Goal: Task Accomplishment & Management: Complete application form

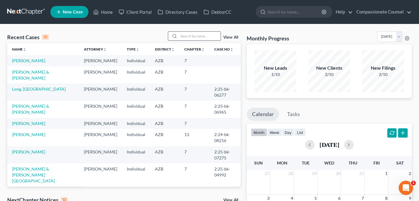
click at [188, 37] on input "search" at bounding box center [200, 36] width 42 height 9
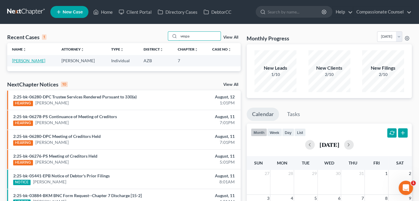
type input "vespa"
click at [22, 60] on link "[PERSON_NAME]" at bounding box center [28, 60] width 33 height 5
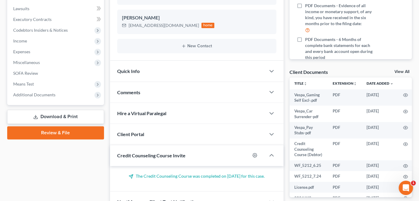
scroll to position [154, 0]
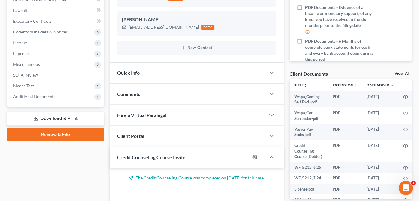
click at [398, 72] on link "View All" at bounding box center [401, 74] width 15 height 4
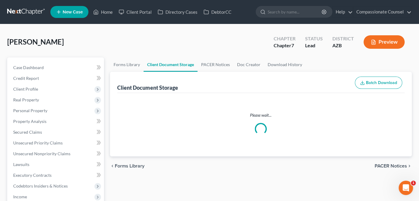
select select "14"
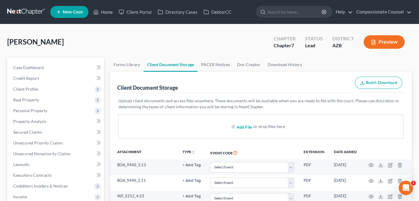
click at [244, 126] on input "file" at bounding box center [243, 126] width 14 height 11
type input "C:\fakepath\Vespa_SSC.pdf"
select select "14"
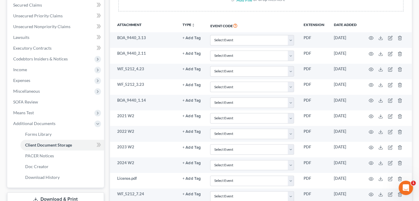
scroll to position [126, 0]
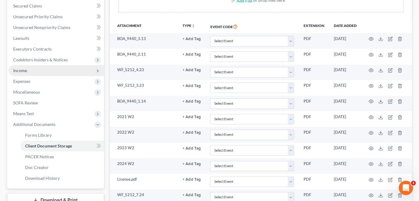
click at [18, 70] on span "Income" at bounding box center [20, 70] width 14 height 5
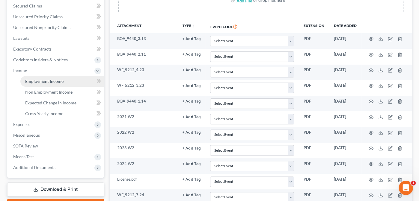
click at [38, 79] on span "Employment Income" at bounding box center [44, 81] width 38 height 5
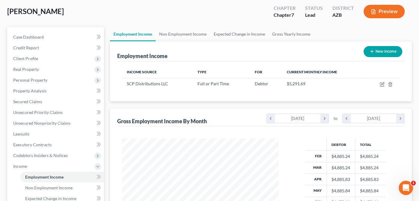
scroll to position [29, 0]
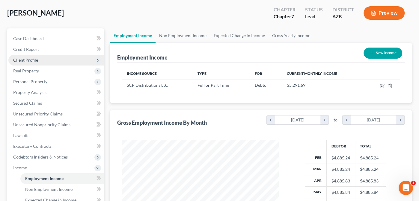
click at [25, 60] on span "Client Profile" at bounding box center [25, 60] width 25 height 5
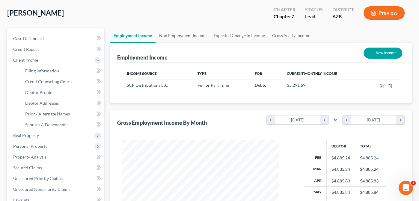
scroll to position [0, 0]
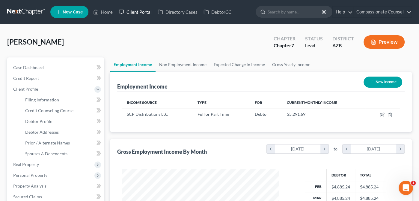
click at [135, 9] on link "Client Portal" at bounding box center [135, 12] width 39 height 11
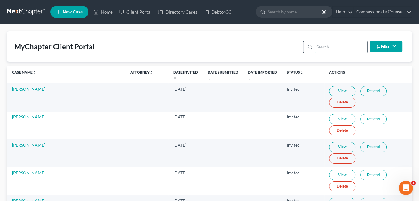
click at [320, 45] on input "search" at bounding box center [340, 46] width 53 height 11
type input "f"
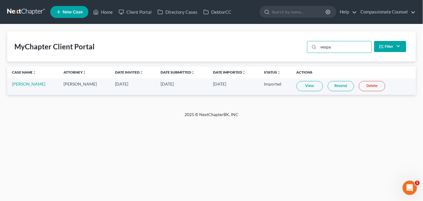
type input "vespa"
click at [305, 84] on link "View" at bounding box center [310, 86] width 26 height 10
click at [105, 10] on link "Home" at bounding box center [102, 12] width 25 height 11
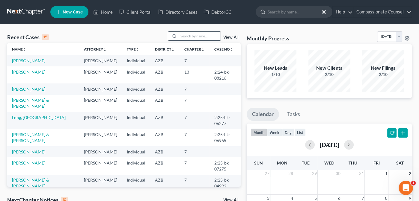
click at [183, 35] on input "search" at bounding box center [200, 36] width 42 height 9
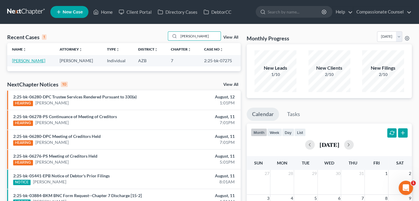
type input "[PERSON_NAME]"
click at [23, 59] on link "[PERSON_NAME]" at bounding box center [28, 60] width 33 height 5
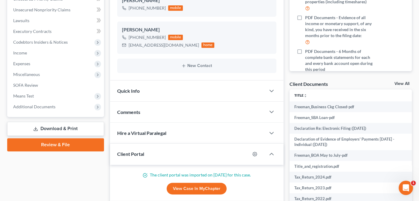
scroll to position [163, 0]
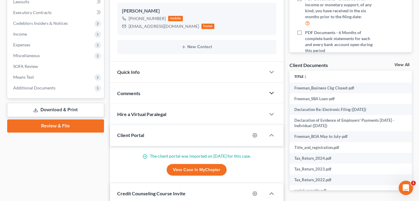
click at [272, 90] on icon "button" at bounding box center [271, 93] width 7 height 7
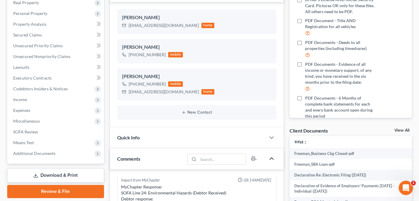
scroll to position [0, 0]
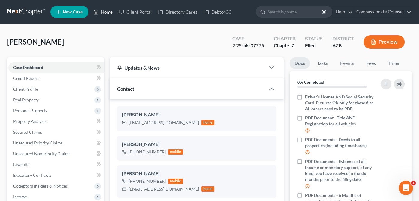
click at [106, 10] on link "Home" at bounding box center [102, 12] width 25 height 11
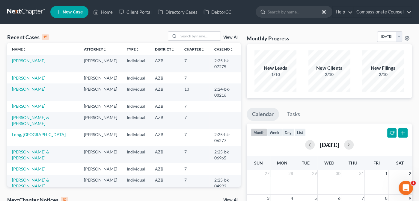
click at [19, 78] on link "[PERSON_NAME]" at bounding box center [28, 77] width 33 height 5
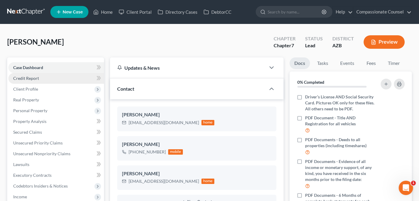
click at [22, 76] on span "Credit Report" at bounding box center [26, 78] width 26 height 5
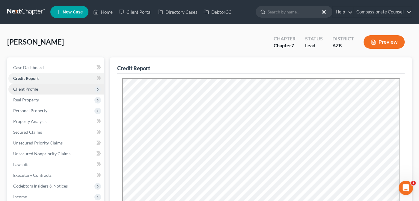
click at [22, 88] on span "Client Profile" at bounding box center [25, 89] width 25 height 5
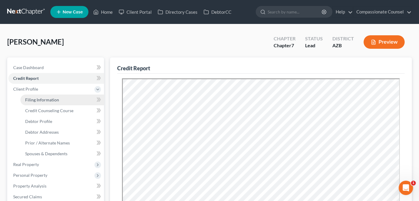
click at [39, 101] on span "Filing Information" at bounding box center [42, 99] width 34 height 5
select select "1"
select select "0"
select select "3"
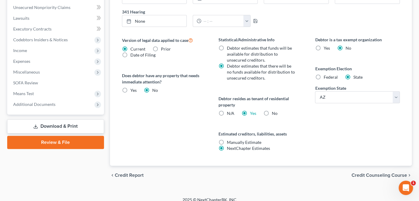
scroll to position [216, 0]
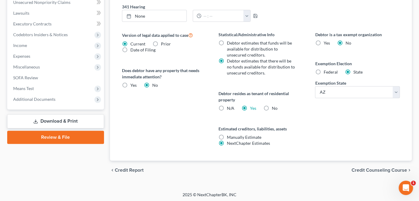
click at [374, 168] on span "Credit Counseling Course" at bounding box center [378, 170] width 55 height 5
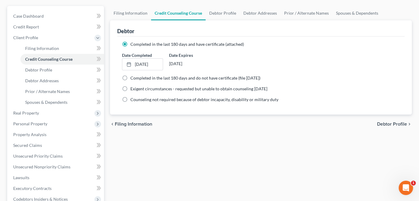
scroll to position [52, 0]
click at [386, 123] on span "Debtor Profile" at bounding box center [392, 123] width 30 height 5
select select "0"
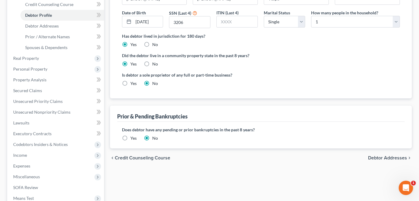
scroll to position [109, 0]
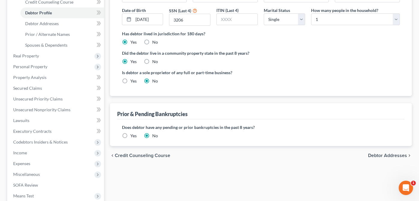
click at [378, 154] on span "Debtor Addresses" at bounding box center [387, 155] width 39 height 5
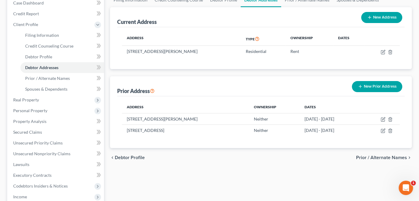
scroll to position [87, 0]
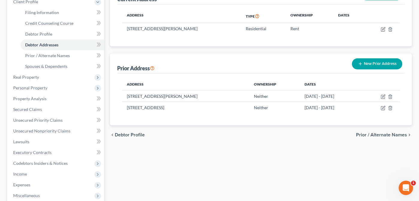
click at [386, 133] on span "Prior / Alternate Names" at bounding box center [381, 135] width 51 height 5
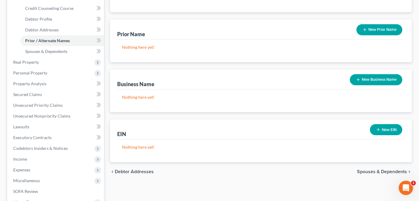
scroll to position [132, 0]
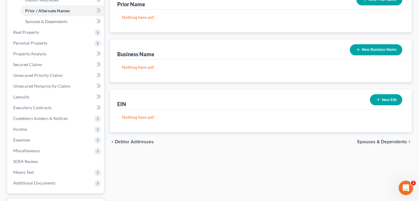
click at [370, 140] on span "Spouses & Dependents" at bounding box center [382, 142] width 50 height 5
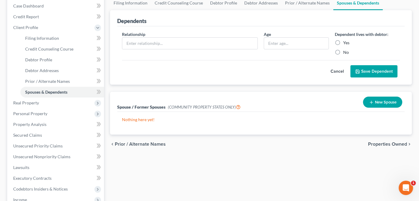
scroll to position [90, 0]
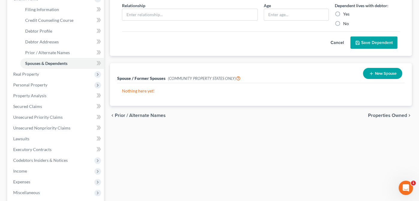
click at [382, 114] on span "Properties Owned" at bounding box center [387, 115] width 39 height 5
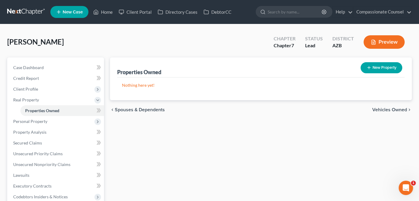
click at [383, 108] on span "Vehicles Owned" at bounding box center [389, 110] width 35 height 5
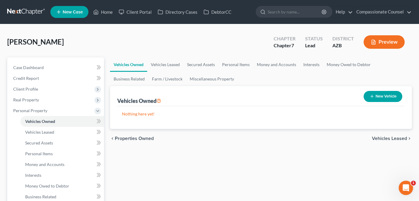
click at [385, 137] on span "Vehicles Leased" at bounding box center [389, 138] width 35 height 5
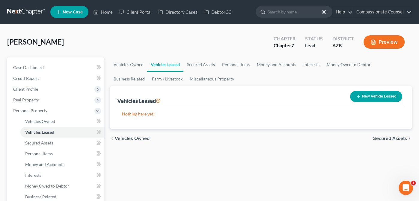
click at [385, 137] on span "Secured Assets" at bounding box center [390, 138] width 34 height 5
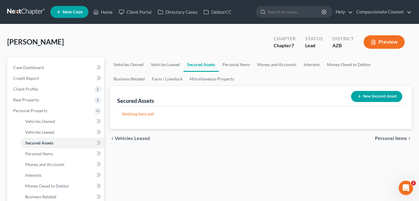
click at [385, 137] on span "Personal Items" at bounding box center [391, 138] width 32 height 5
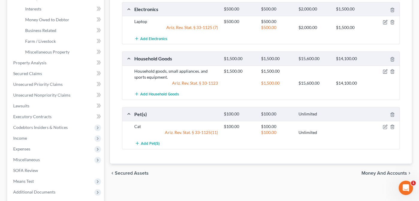
scroll to position [192, 0]
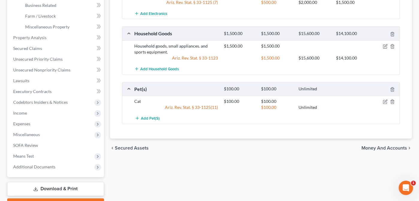
click at [378, 146] on span "Money and Accounts" at bounding box center [384, 148] width 46 height 5
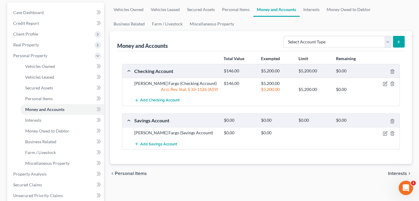
scroll to position [59, 0]
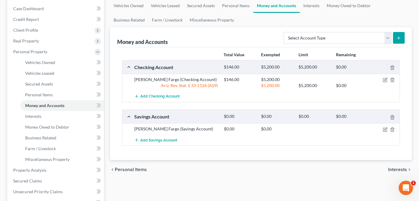
click at [401, 169] on span "Interests" at bounding box center [397, 169] width 19 height 5
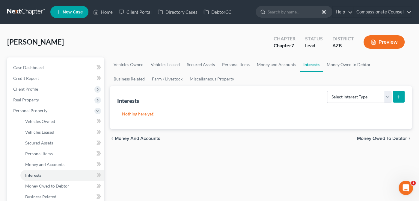
click at [383, 136] on span "Money Owed to Debtor" at bounding box center [382, 138] width 50 height 5
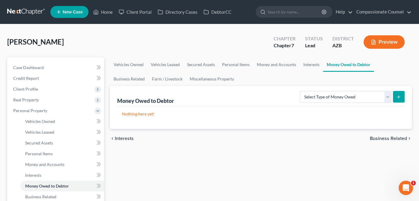
click at [385, 138] on span "Business Related" at bounding box center [388, 138] width 37 height 5
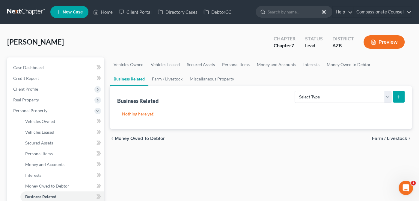
click at [385, 136] on span "Farm / Livestock" at bounding box center [389, 138] width 35 height 5
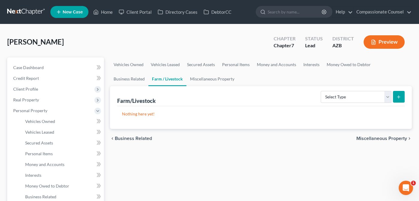
click at [385, 136] on span "Miscellaneous Property" at bounding box center [381, 138] width 51 height 5
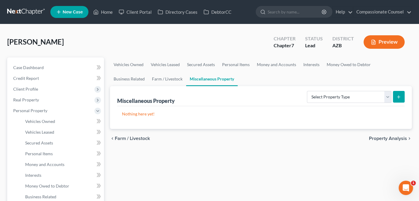
click at [385, 136] on span "Property Analysis" at bounding box center [388, 138] width 38 height 5
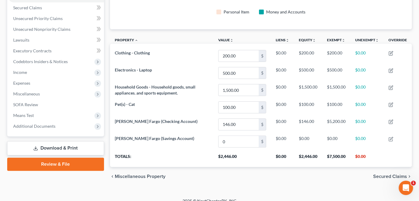
scroll to position [131, 0]
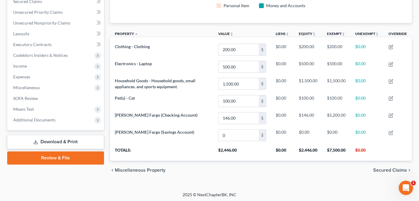
click at [389, 168] on span "Secured Claims" at bounding box center [390, 170] width 34 height 5
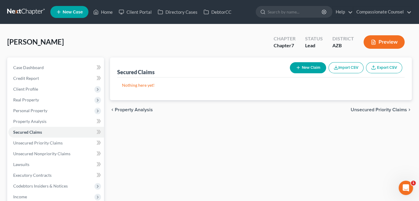
click at [375, 109] on span "Unsecured Priority Claims" at bounding box center [379, 110] width 56 height 5
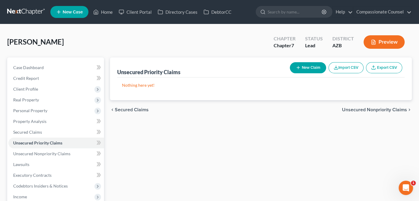
click at [375, 109] on span "Unsecured Nonpriority Claims" at bounding box center [374, 110] width 65 height 5
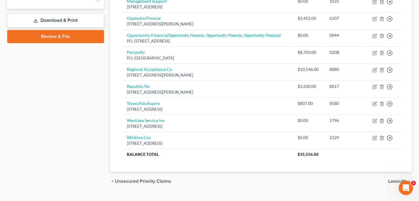
scroll to position [253, 0]
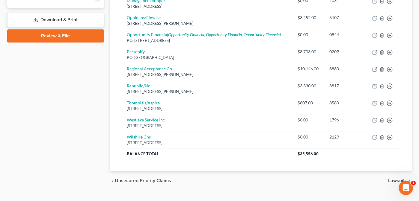
click at [396, 179] on span "Lawsuits" at bounding box center [397, 181] width 19 height 5
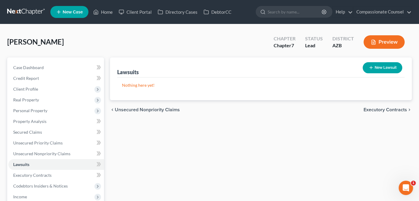
click at [388, 108] on span "Executory Contracts" at bounding box center [384, 110] width 43 height 5
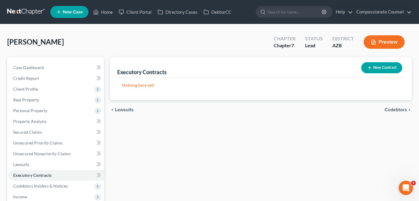
click at [391, 108] on span "Codebtors" at bounding box center [395, 110] width 22 height 5
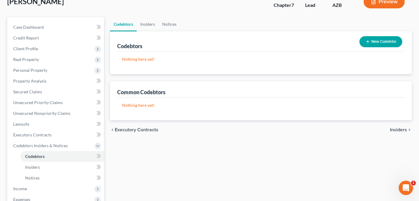
scroll to position [42, 0]
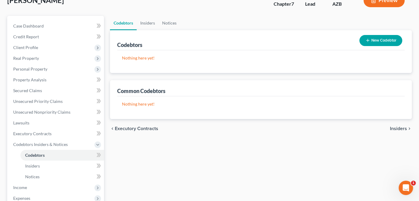
click at [401, 128] on span "Insiders" at bounding box center [398, 128] width 17 height 5
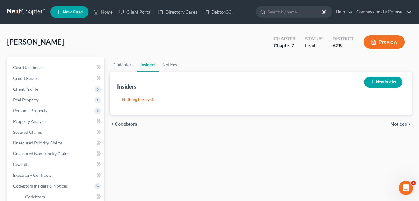
click at [398, 122] on span "Notices" at bounding box center [398, 124] width 16 height 5
click at [391, 123] on span "Employment Income" at bounding box center [385, 124] width 43 height 5
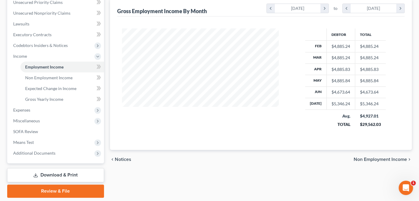
scroll to position [141, 0]
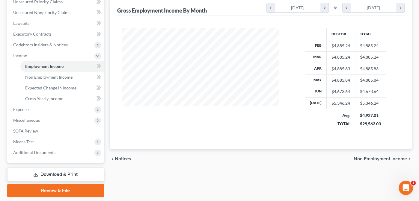
click at [366, 157] on span "Non Employment Income" at bounding box center [380, 159] width 53 height 5
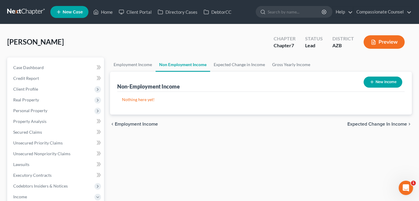
click at [376, 122] on span "Expected Change in Income" at bounding box center [377, 124] width 60 height 5
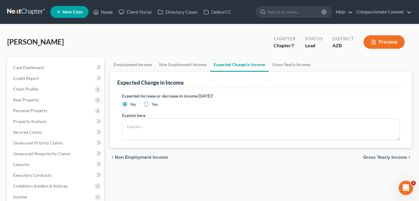
click at [375, 157] on span "Gross Yearly Income" at bounding box center [385, 157] width 44 height 5
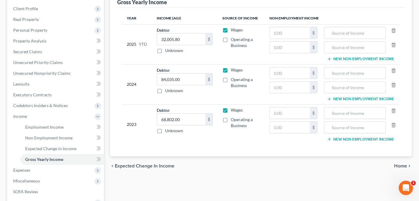
scroll to position [114, 0]
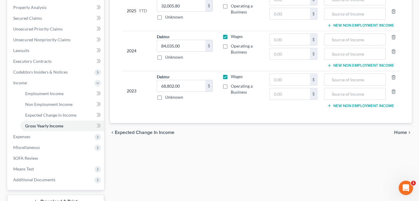
click at [398, 130] on span "Home" at bounding box center [400, 132] width 13 height 5
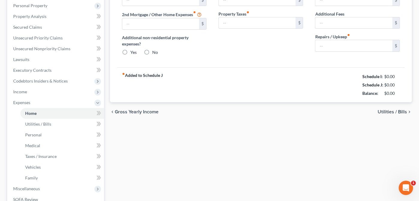
type input "1,185.00"
type input "0.00"
radio input "true"
type input "20.00"
type input "0.00"
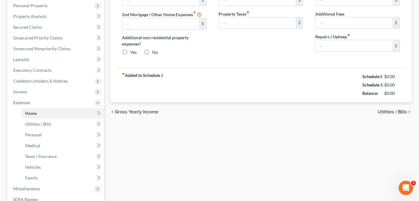
type input "0.00"
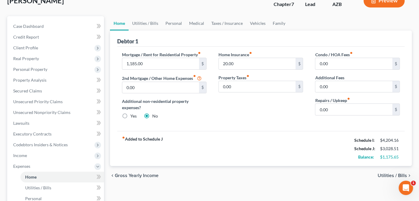
scroll to position [50, 0]
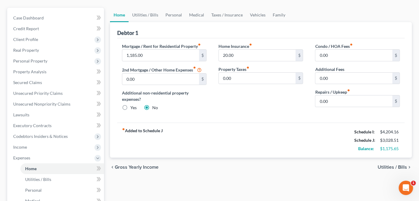
click at [388, 165] on span "Utilities / Bills" at bounding box center [391, 167] width 29 height 5
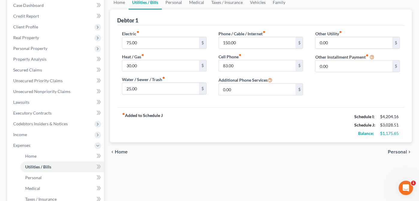
scroll to position [64, 0]
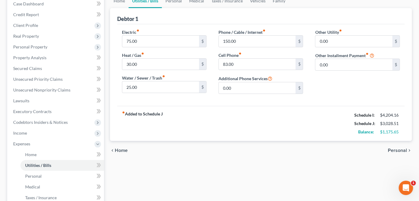
click at [397, 148] on span "Personal" at bounding box center [397, 150] width 19 height 5
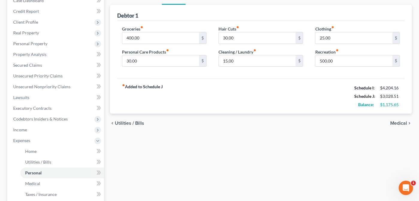
scroll to position [69, 0]
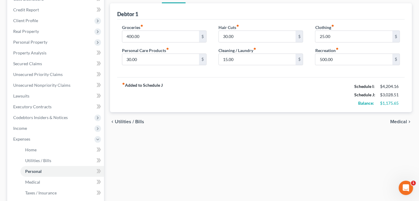
click at [400, 120] on span "Medical" at bounding box center [398, 122] width 17 height 5
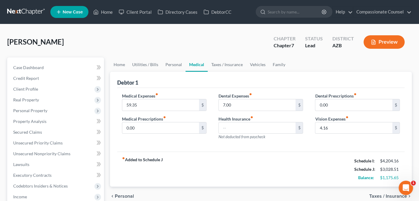
scroll to position [43, 0]
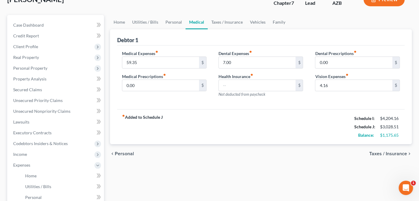
click at [389, 152] on span "Taxes / Insurance" at bounding box center [388, 154] width 38 height 5
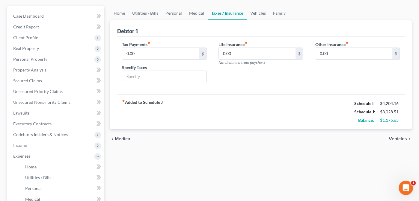
scroll to position [52, 0]
click at [394, 136] on span "Vehicles" at bounding box center [398, 138] width 18 height 5
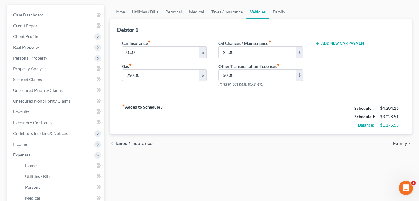
scroll to position [53, 0]
click at [397, 141] on span "Family" at bounding box center [400, 143] width 14 height 5
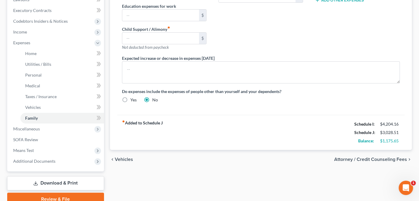
scroll to position [165, 0]
click at [373, 158] on span "Attorney / Credit Counseling Fees" at bounding box center [370, 160] width 73 height 5
select select "0"
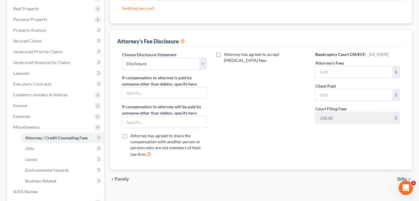
scroll to position [91, 0]
click at [323, 70] on input "text" at bounding box center [353, 72] width 77 height 11
type input "3,000.00"
click at [322, 95] on input "text" at bounding box center [353, 95] width 77 height 11
type input "3,000.00"
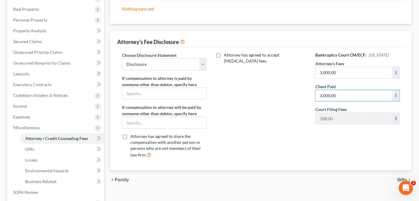
click at [278, 105] on div "Attorney has agreed to accept [MEDICAL_DATA] fees" at bounding box center [260, 107] width 96 height 111
click at [403, 178] on span "Gifts" at bounding box center [402, 180] width 10 height 5
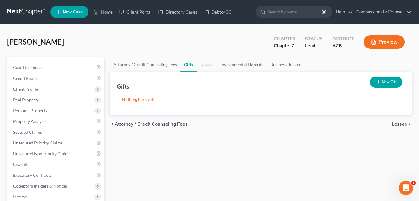
click at [401, 123] on span "Losses" at bounding box center [399, 124] width 15 height 5
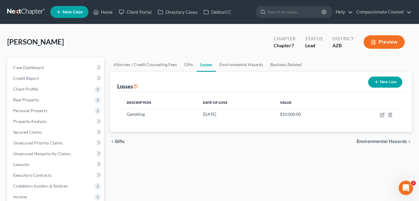
click at [383, 140] on span "Environmental Hazards" at bounding box center [381, 141] width 50 height 5
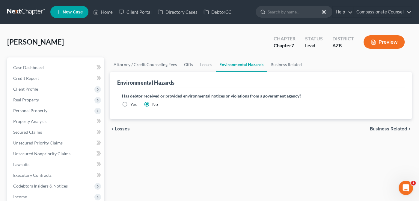
click at [382, 128] on span "Business Related" at bounding box center [388, 129] width 37 height 5
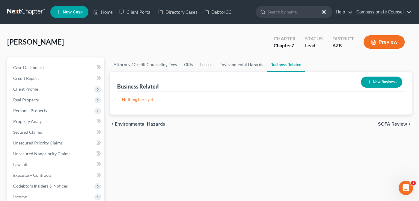
click at [385, 123] on span "SOFA Review" at bounding box center [392, 124] width 29 height 5
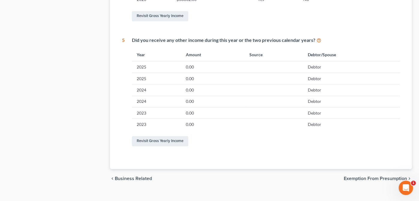
scroll to position [360, 0]
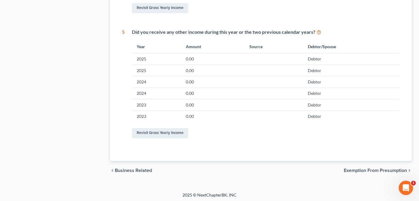
click at [356, 168] on span "Exemption from Presumption" at bounding box center [375, 170] width 63 height 5
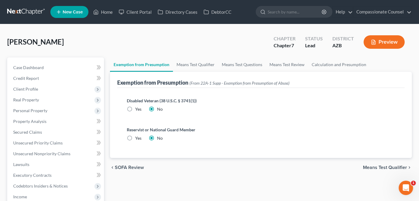
click at [374, 167] on span "Means Test Qualifier" at bounding box center [385, 167] width 44 height 5
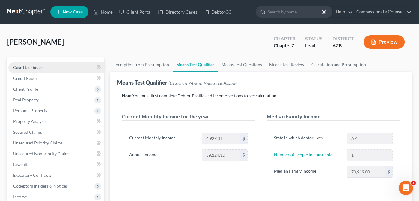
click at [29, 68] on span "Case Dashboard" at bounding box center [28, 67] width 31 height 5
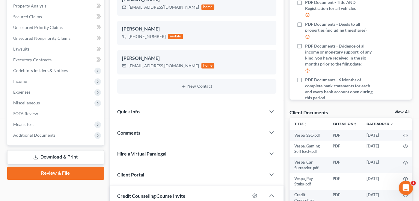
scroll to position [117, 0]
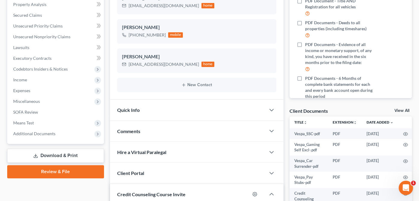
click at [398, 111] on link "View All" at bounding box center [401, 111] width 15 height 4
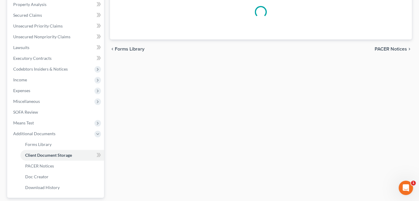
scroll to position [116, 0]
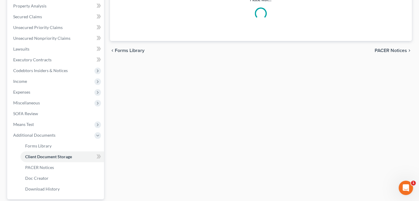
select select "14"
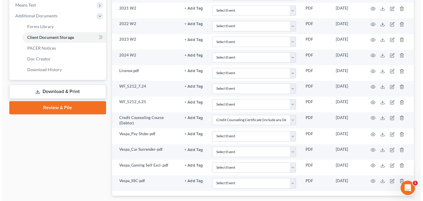
scroll to position [237, 0]
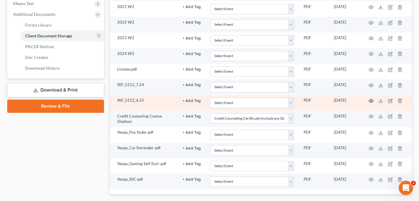
click at [372, 99] on icon "button" at bounding box center [371, 100] width 4 height 3
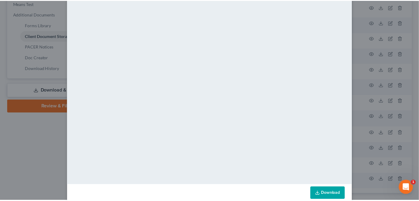
scroll to position [0, 0]
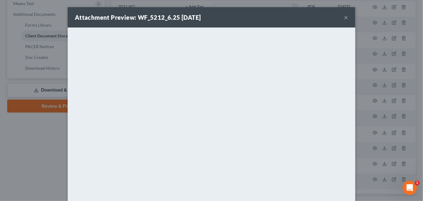
click at [344, 16] on button "×" at bounding box center [346, 17] width 4 height 7
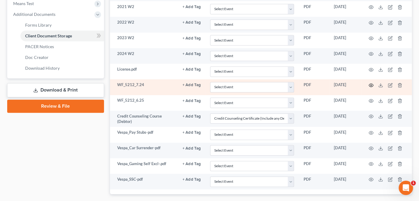
click at [371, 84] on icon "button" at bounding box center [371, 85] width 4 height 3
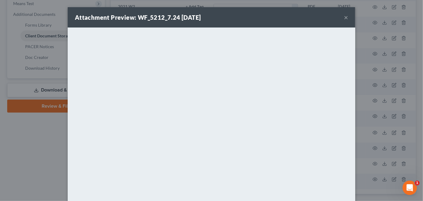
click at [344, 16] on button "×" at bounding box center [346, 17] width 4 height 7
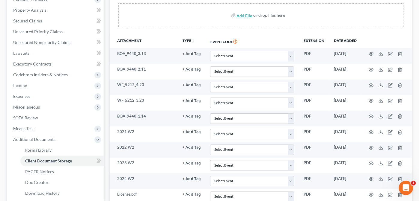
scroll to position [111, 0]
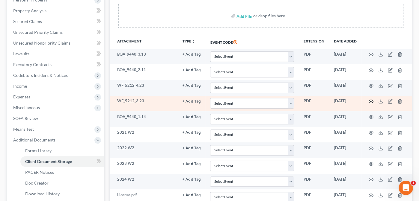
click at [371, 99] on icon "button" at bounding box center [370, 101] width 5 height 5
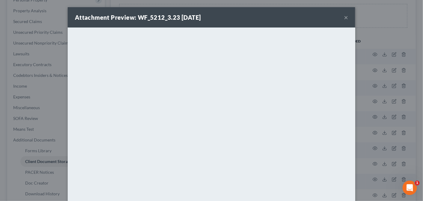
click at [344, 18] on button "×" at bounding box center [346, 17] width 4 height 7
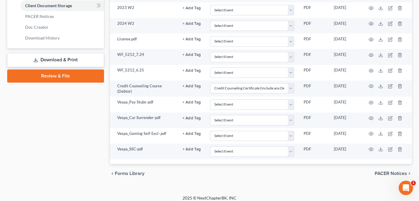
scroll to position [265, 0]
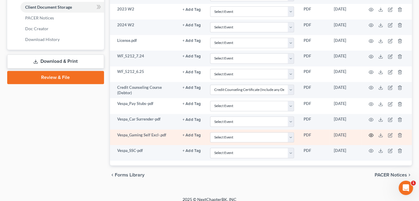
click at [372, 133] on icon "button" at bounding box center [370, 135] width 5 height 5
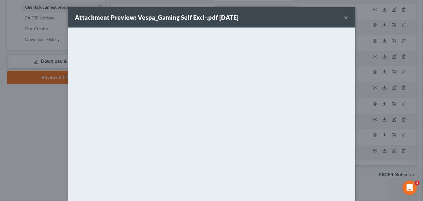
click at [344, 17] on button "×" at bounding box center [346, 17] width 4 height 7
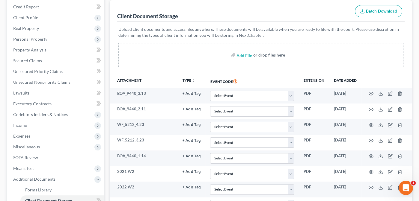
scroll to position [0, 0]
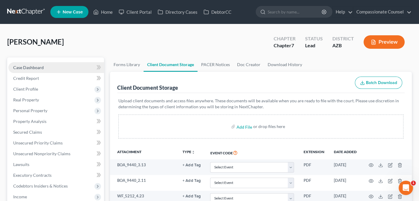
click at [24, 67] on span "Case Dashboard" at bounding box center [28, 67] width 31 height 5
